Goal: Task Accomplishment & Management: Complete application form

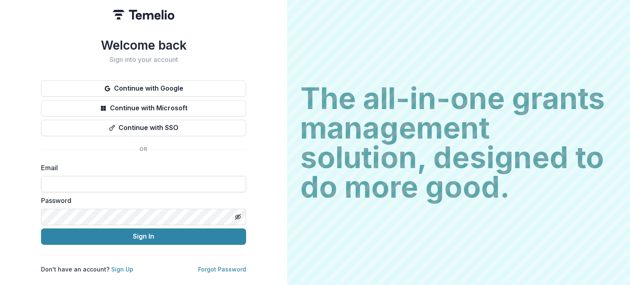
drag, startPoint x: 0, startPoint y: 0, endPoint x: 166, endPoint y: 180, distance: 244.8
click at [166, 180] on input at bounding box center [143, 184] width 205 height 16
type input "**********"
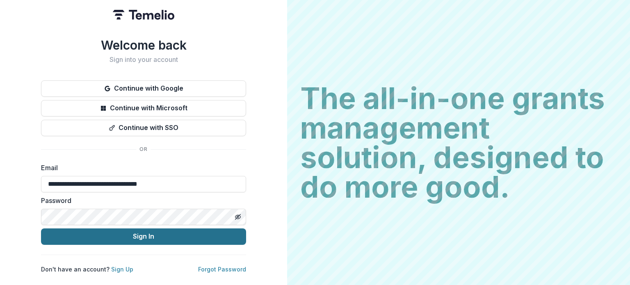
click at [149, 229] on button "Sign In" at bounding box center [143, 237] width 205 height 16
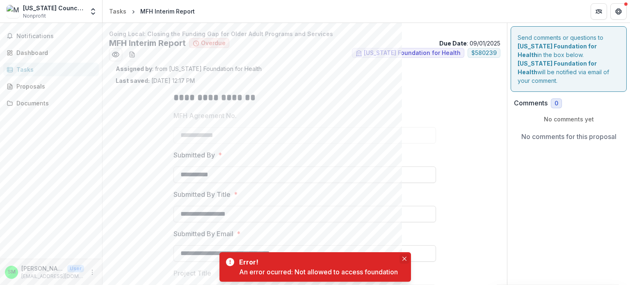
click at [406, 260] on icon "Close" at bounding box center [404, 259] width 4 height 4
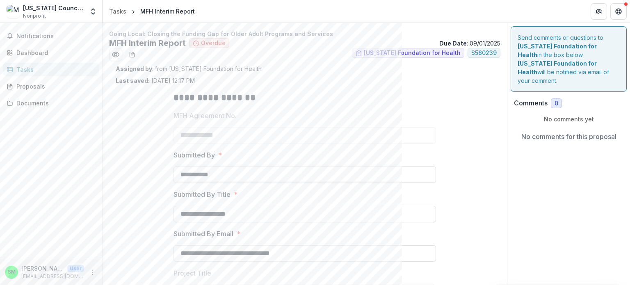
scroll to position [308, 0]
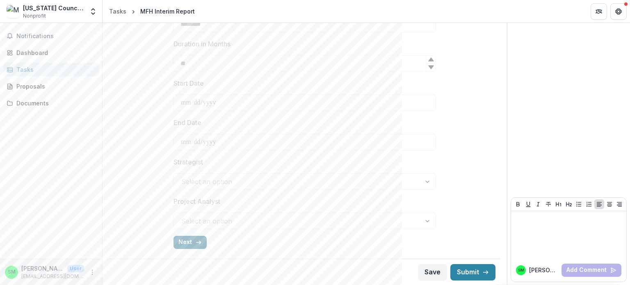
click at [189, 241] on button "Next" at bounding box center [190, 242] width 33 height 13
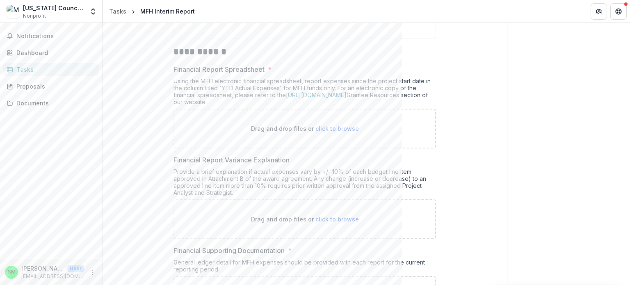
scroll to position [164, 0]
click at [345, 128] on span "click to browse" at bounding box center [337, 128] width 43 height 7
click at [314, 93] on link "[URL][DOMAIN_NAME]" at bounding box center [316, 94] width 61 height 7
